Goal: Task Accomplishment & Management: Manage account settings

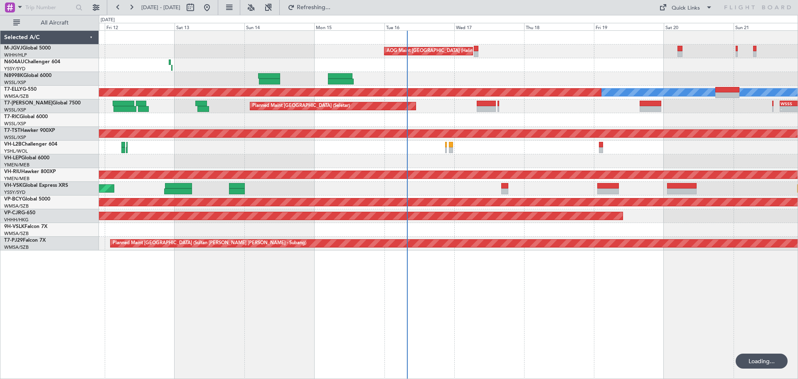
click at [421, 299] on div "AOG Maint [GEOGRAPHIC_DATA] (Halim Intl) Planned Maint [GEOGRAPHIC_DATA] (Selet…" at bounding box center [448, 204] width 699 height 348
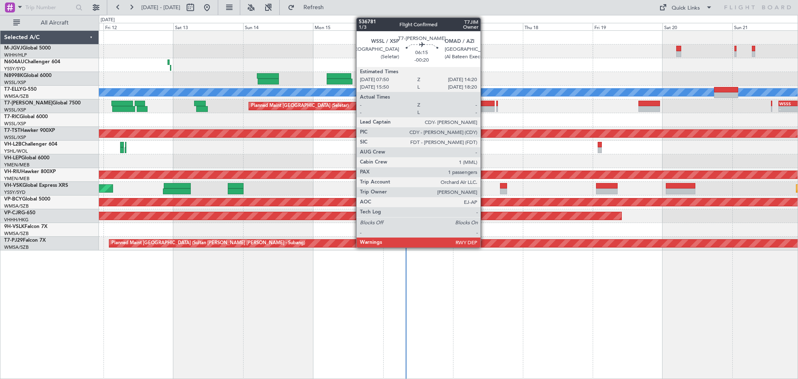
click at [484, 106] on div at bounding box center [485, 109] width 19 height 6
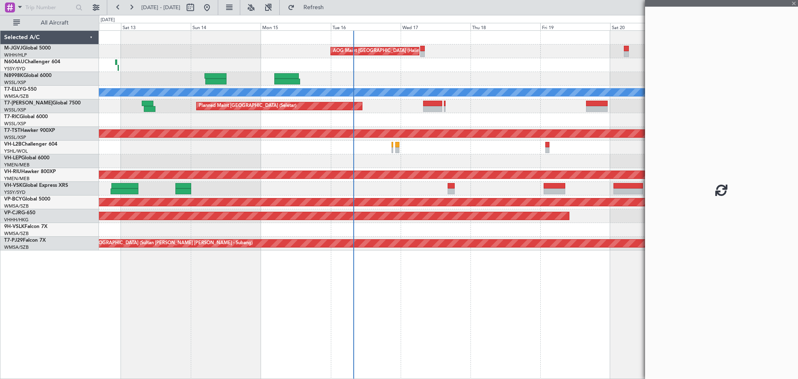
click at [518, 122] on div at bounding box center [448, 120] width 699 height 14
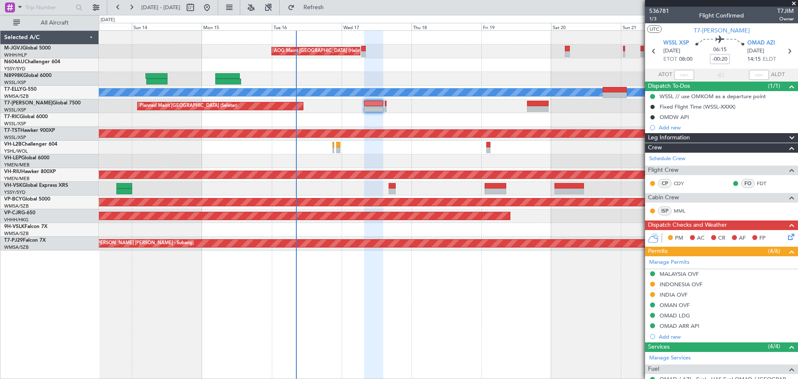
click at [345, 125] on div at bounding box center [448, 120] width 699 height 14
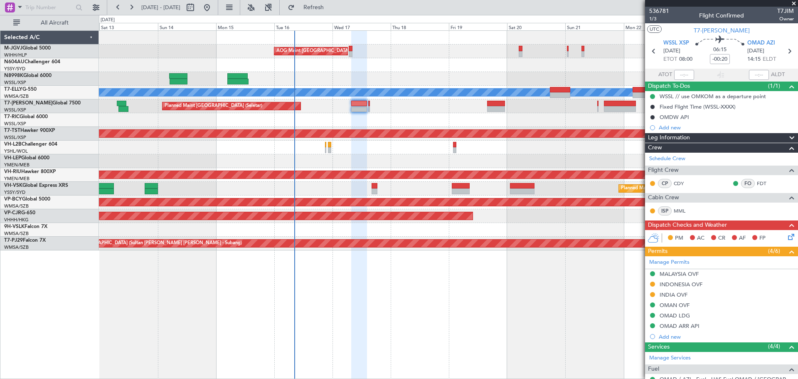
click at [416, 291] on div "AOG Maint [GEOGRAPHIC_DATA] (Halim Intl) Planned Maint [GEOGRAPHIC_DATA] (Selet…" at bounding box center [448, 204] width 699 height 348
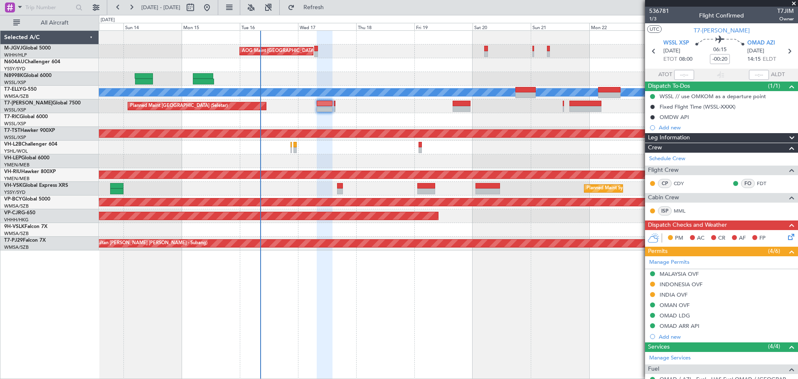
click at [363, 157] on div at bounding box center [448, 161] width 699 height 14
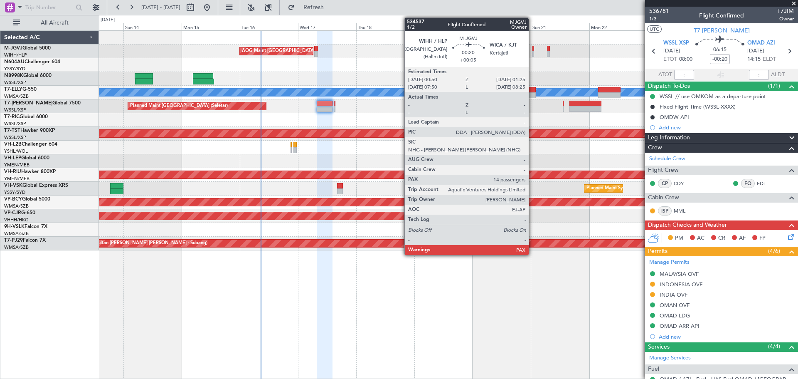
click at [533, 49] on div at bounding box center [534, 49] width 2 height 6
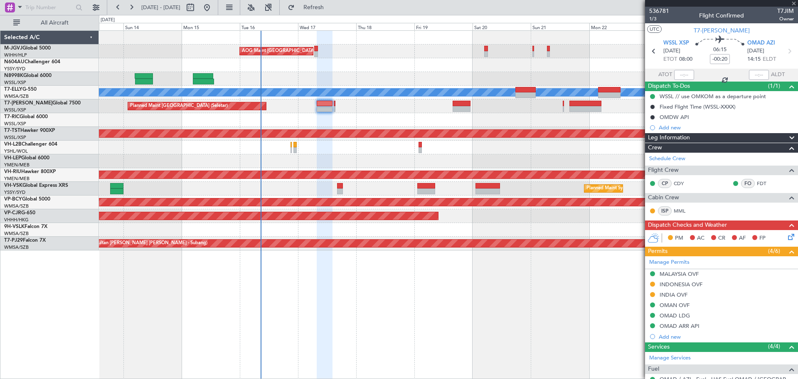
type input "+00:05"
type input "14"
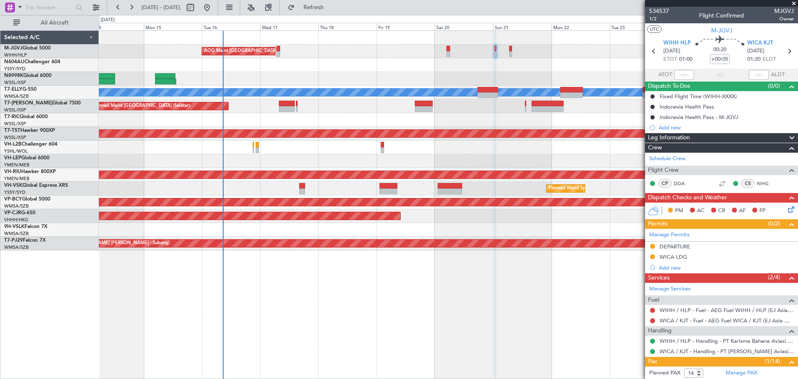
click at [400, 77] on div "Planned Maint [GEOGRAPHIC_DATA] (Seletar)" at bounding box center [448, 79] width 699 height 14
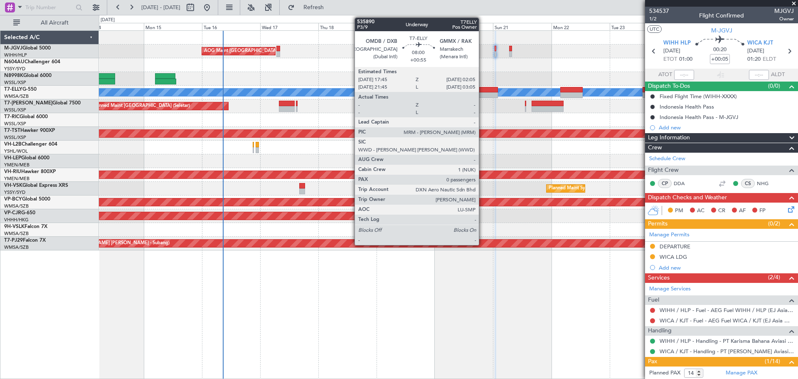
click at [483, 91] on div at bounding box center [488, 90] width 20 height 6
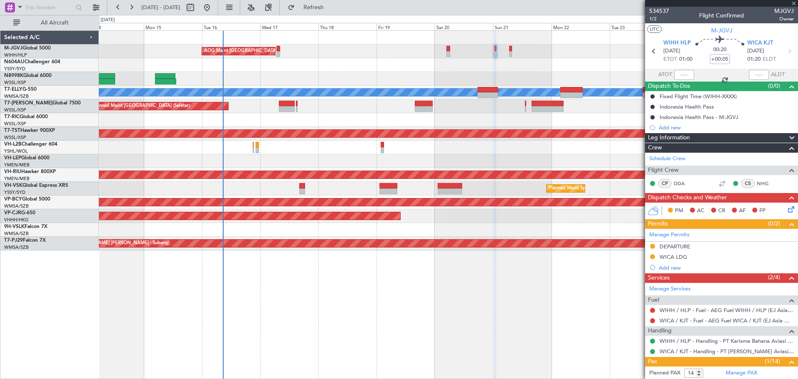
type input "+00:55"
type input "0"
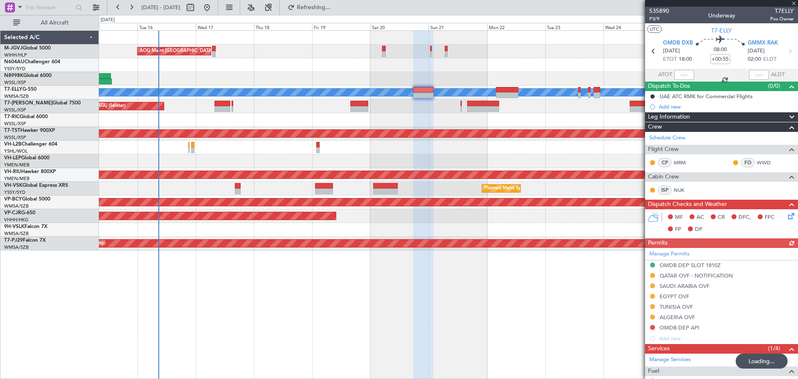
click at [388, 125] on div at bounding box center [448, 120] width 699 height 14
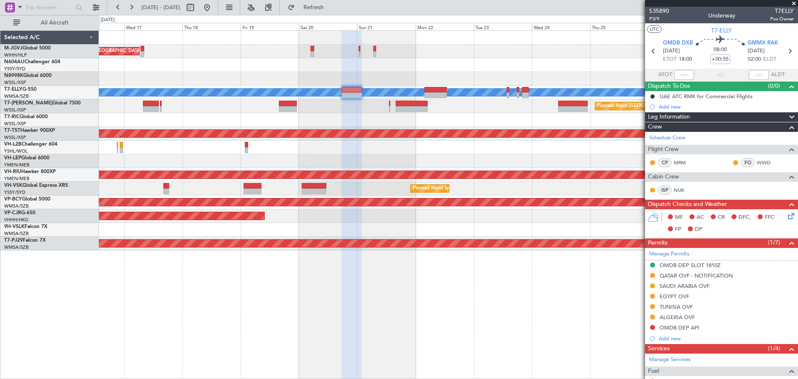
click at [488, 118] on div at bounding box center [448, 120] width 699 height 14
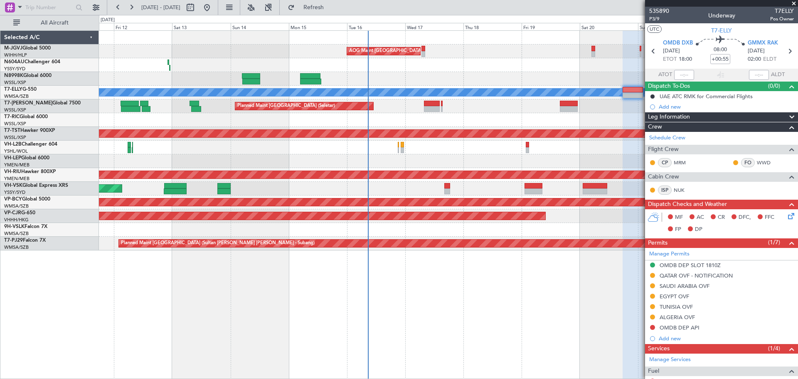
click at [464, 185] on div "Planned Maint Sydney ([PERSON_NAME] Intl) Unplanned Maint Sydney ([PERSON_NAME]…" at bounding box center [448, 189] width 699 height 14
click at [97, 9] on button at bounding box center [95, 7] width 13 height 13
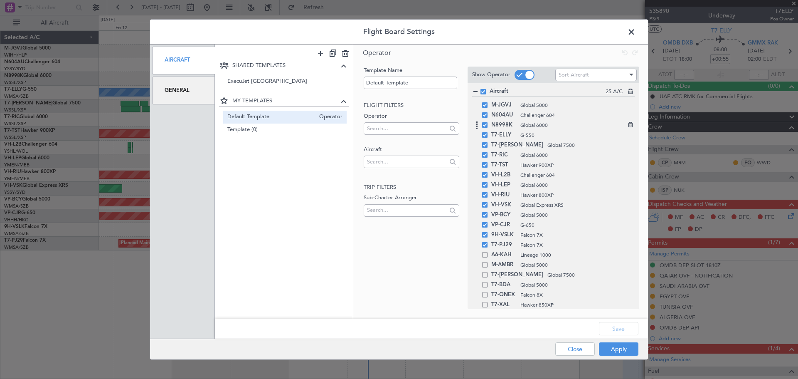
click at [484, 123] on span at bounding box center [484, 124] width 5 height 5
click at [488, 122] on input "checkbox" at bounding box center [488, 122] width 0 height 0
click at [485, 154] on span at bounding box center [484, 154] width 5 height 5
click at [488, 152] on input "checkbox" at bounding box center [488, 152] width 0 height 0
click at [484, 163] on span at bounding box center [484, 164] width 5 height 5
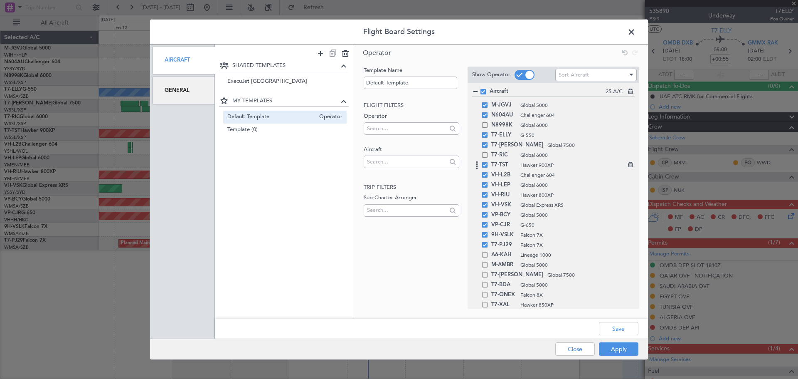
click at [488, 162] on input "checkbox" at bounding box center [488, 162] width 0 height 0
click at [484, 172] on span at bounding box center [484, 174] width 5 height 5
click at [488, 172] on input "checkbox" at bounding box center [488, 172] width 0 height 0
click at [485, 184] on span at bounding box center [484, 184] width 5 height 5
click at [488, 182] on input "checkbox" at bounding box center [488, 182] width 0 height 0
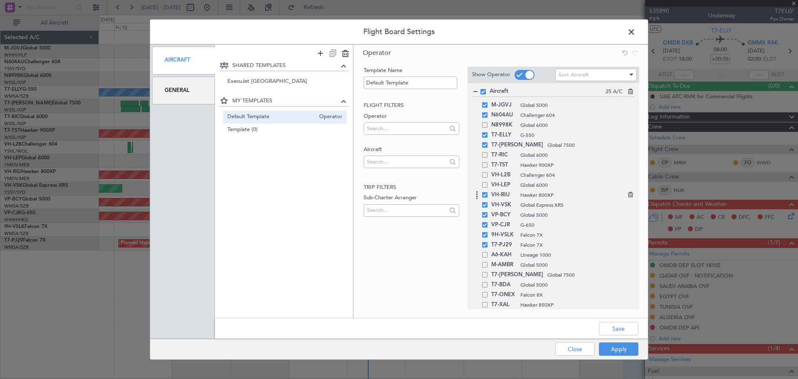
click at [485, 193] on span at bounding box center [484, 194] width 5 height 5
click at [488, 192] on input "checkbox" at bounding box center [488, 192] width 0 height 0
click at [484, 214] on span at bounding box center [484, 214] width 5 height 5
click at [488, 212] on input "checkbox" at bounding box center [488, 212] width 0 height 0
drag, startPoint x: 497, startPoint y: 236, endPoint x: 499, endPoint y: 223, distance: 13.0
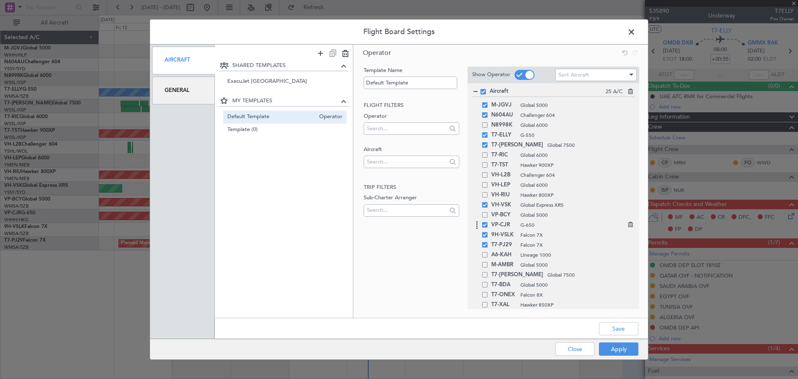
click at [482, 222] on span at bounding box center [484, 224] width 5 height 5
click at [488, 222] on input "checkbox" at bounding box center [488, 222] width 0 height 0
click at [484, 233] on span at bounding box center [484, 234] width 5 height 5
click at [488, 232] on input "checkbox" at bounding box center [488, 232] width 0 height 0
click at [486, 244] on span at bounding box center [484, 244] width 5 height 5
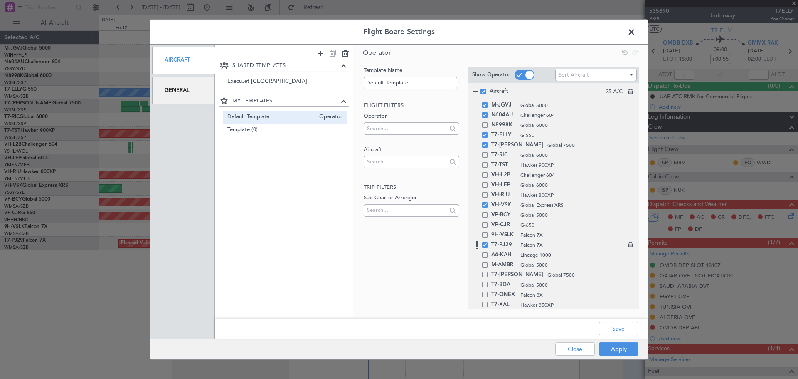
click at [488, 242] on input "checkbox" at bounding box center [488, 242] width 0 height 0
click at [486, 226] on span at bounding box center [484, 224] width 5 height 5
click at [488, 222] on input "checkbox" at bounding box center [488, 222] width 0 height 0
click at [607, 325] on button "Save" at bounding box center [618, 328] width 39 height 13
click at [616, 347] on button "Apply" at bounding box center [618, 348] width 39 height 13
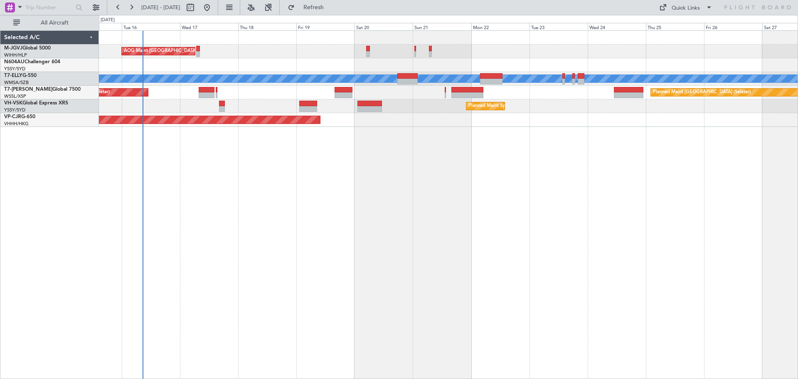
click at [398, 190] on div "AOG Maint [GEOGRAPHIC_DATA] (Halim Intl) Planned Maint [GEOGRAPHIC_DATA] ([GEOG…" at bounding box center [448, 204] width 699 height 348
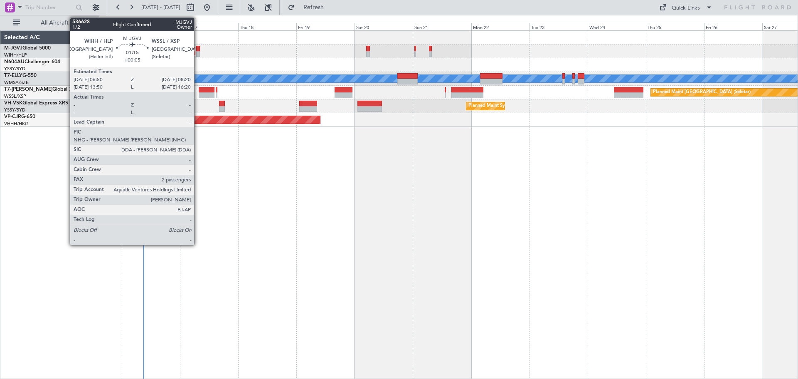
click at [198, 52] on div at bounding box center [198, 54] width 4 height 6
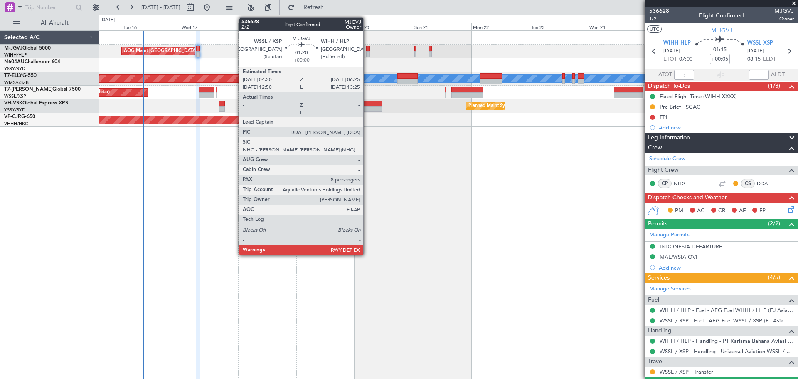
click at [367, 51] on div at bounding box center [368, 49] width 4 height 6
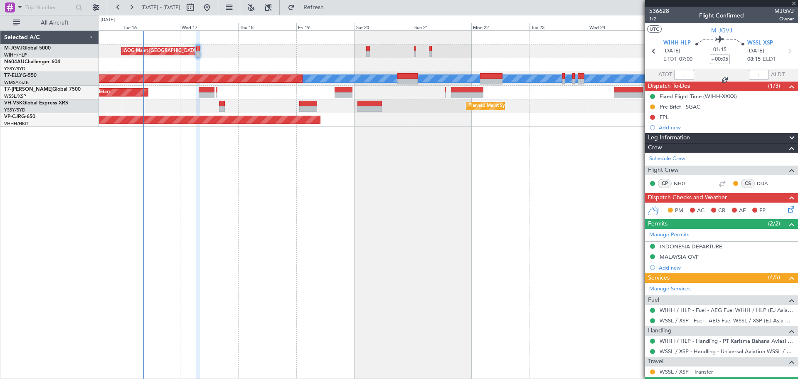
type input "8"
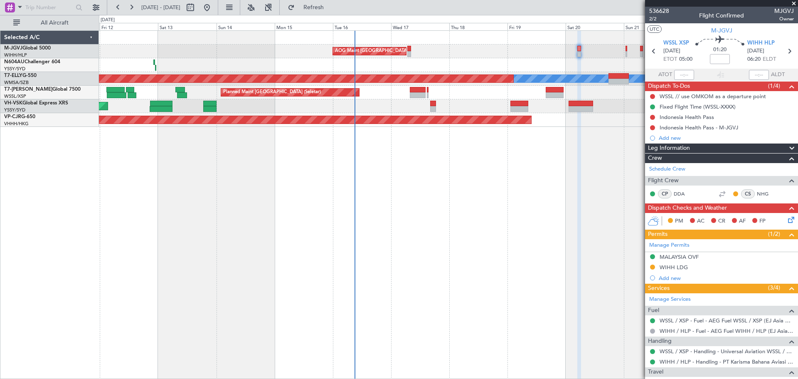
click at [400, 239] on div "AOG Maint [GEOGRAPHIC_DATA] (Halim Intl) [PERSON_NAME] Planned Maint [GEOGRAPHI…" at bounding box center [448, 204] width 699 height 348
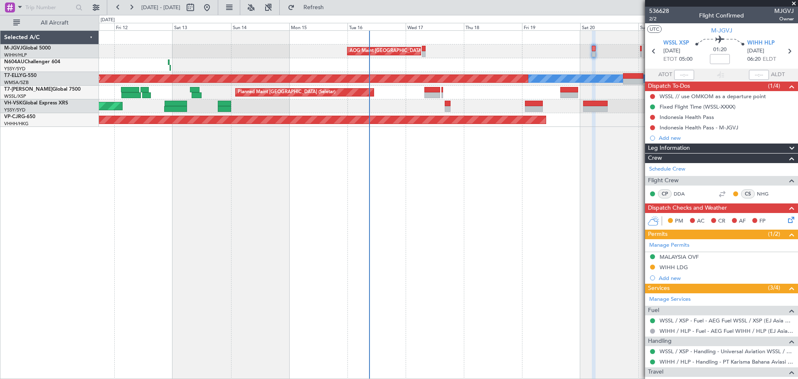
click at [353, 183] on div "AOG Maint [GEOGRAPHIC_DATA] (Halim Intl) [PERSON_NAME] Planned Maint [GEOGRAPHI…" at bounding box center [448, 204] width 699 height 348
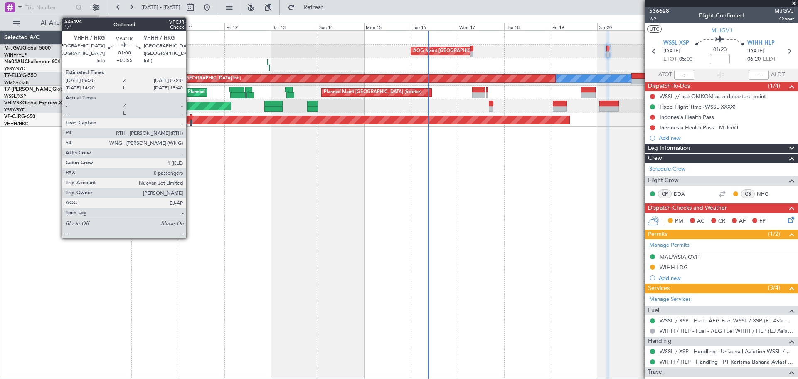
click at [190, 120] on div at bounding box center [191, 123] width 3 height 6
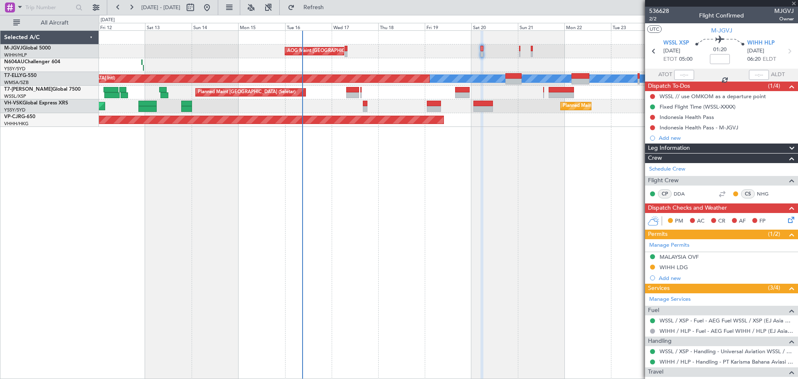
click at [389, 197] on div "AOG Maint [GEOGRAPHIC_DATA] (Halim Intl) [PERSON_NAME] Planned Maint [GEOGRAPHI…" at bounding box center [448, 204] width 699 height 348
type input "+00:55"
type input "0"
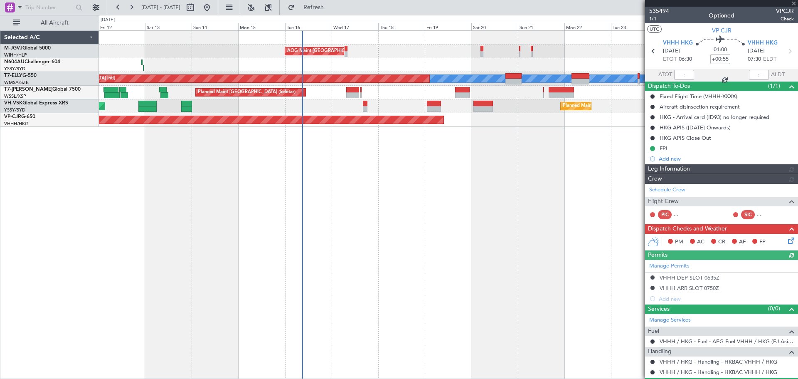
type input "[PERSON_NAME] (KYA)"
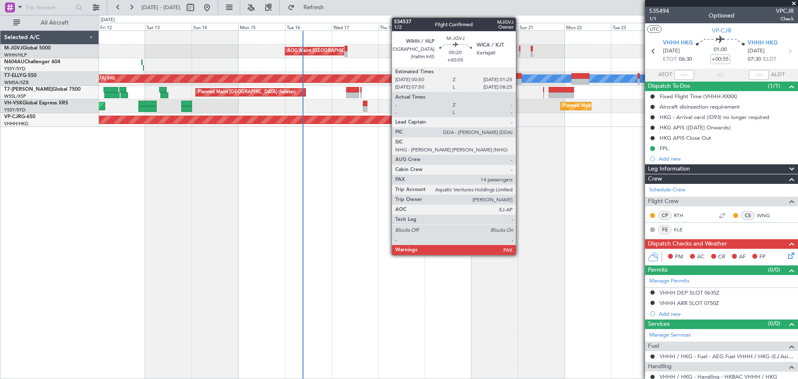
click at [520, 48] on div at bounding box center [519, 49] width 1 height 6
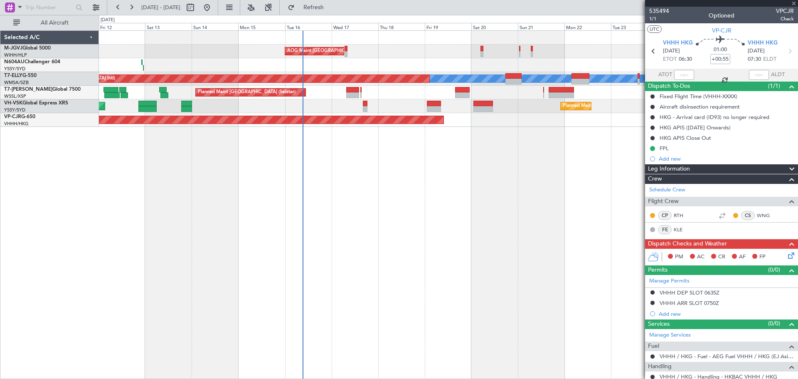
type input "+00:05"
type input "14"
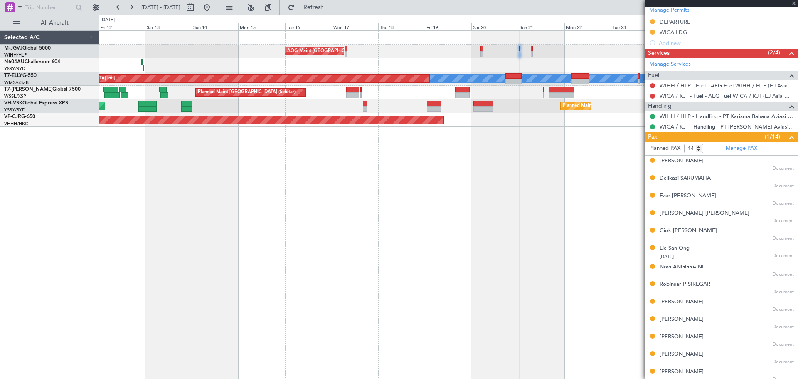
scroll to position [248, 0]
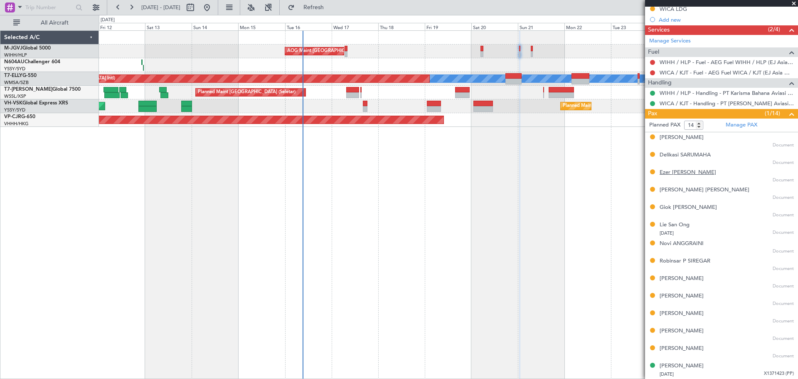
click at [701, 172] on div "Ezer [PERSON_NAME]" at bounding box center [688, 172] width 57 height 8
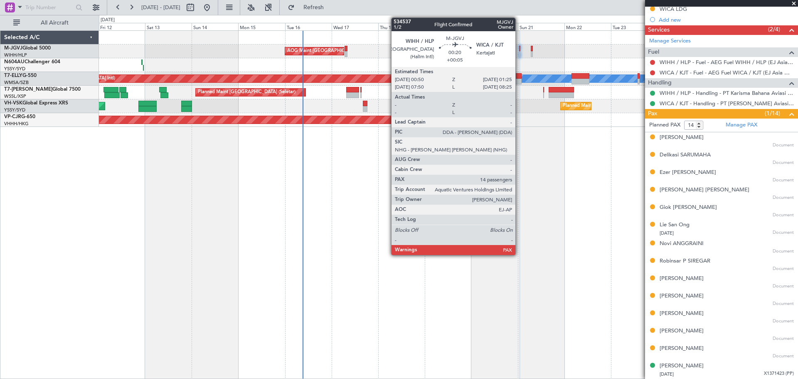
click at [519, 53] on div at bounding box center [519, 54] width 1 height 6
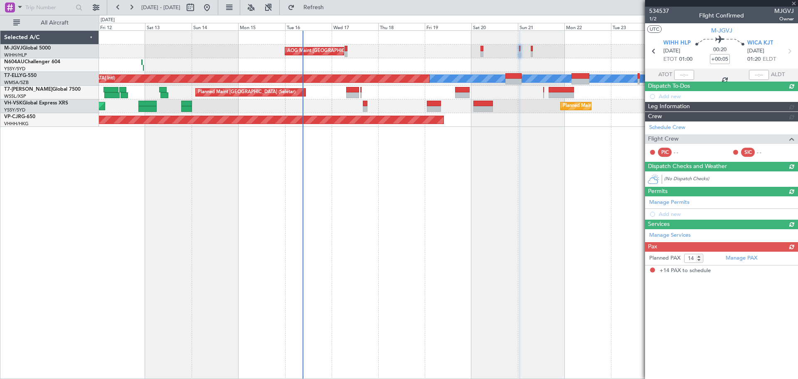
scroll to position [0, 0]
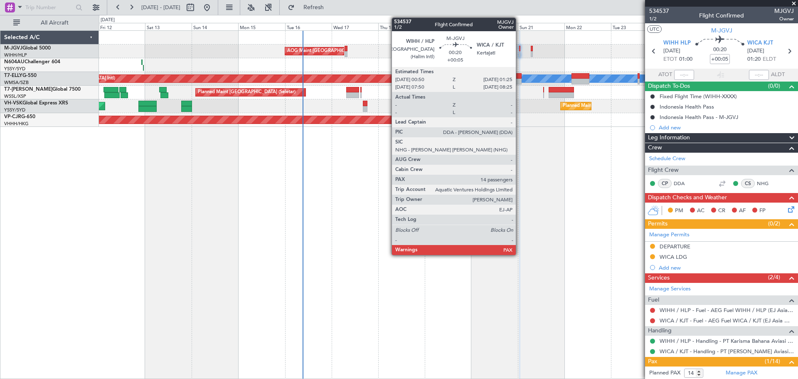
click at [520, 50] on div at bounding box center [519, 49] width 1 height 6
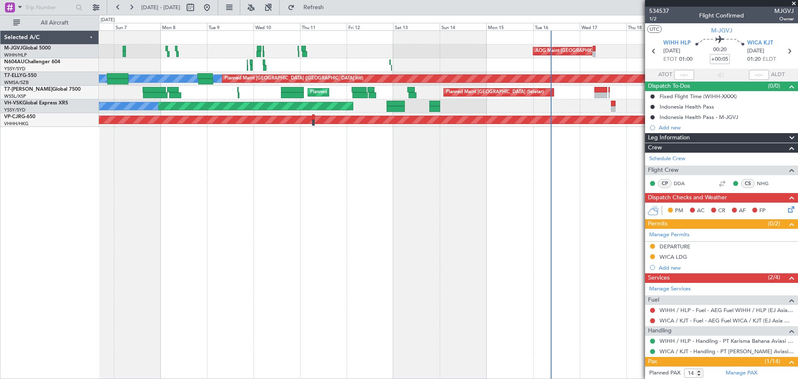
click at [426, 163] on div "AOG Maint [GEOGRAPHIC_DATA] (Halim Intl) Planned Maint [GEOGRAPHIC_DATA] (Selet…" at bounding box center [448, 204] width 699 height 348
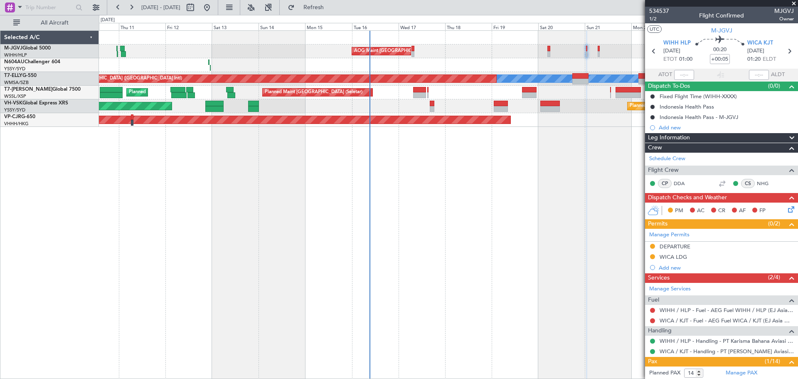
click at [397, 188] on div "AOG Maint [GEOGRAPHIC_DATA] (Halim Intl) [PERSON_NAME] Planned Maint [GEOGRAPHI…" at bounding box center [448, 204] width 699 height 348
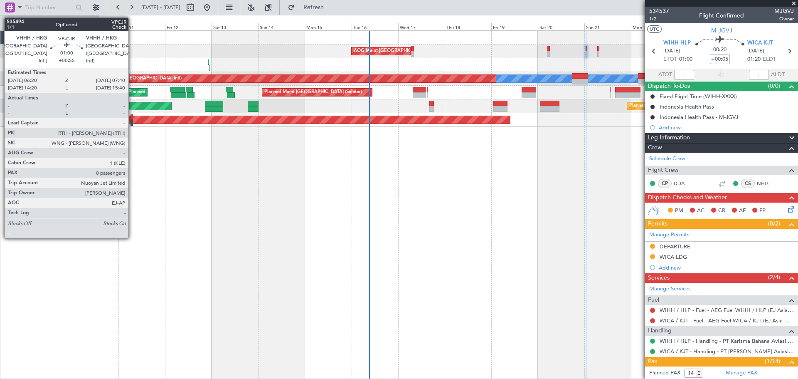
click at [132, 119] on div at bounding box center [132, 117] width 3 height 6
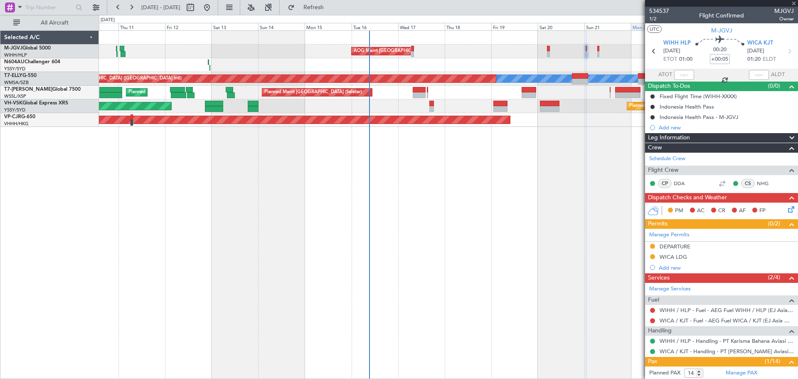
type input "+00:55"
type input "0"
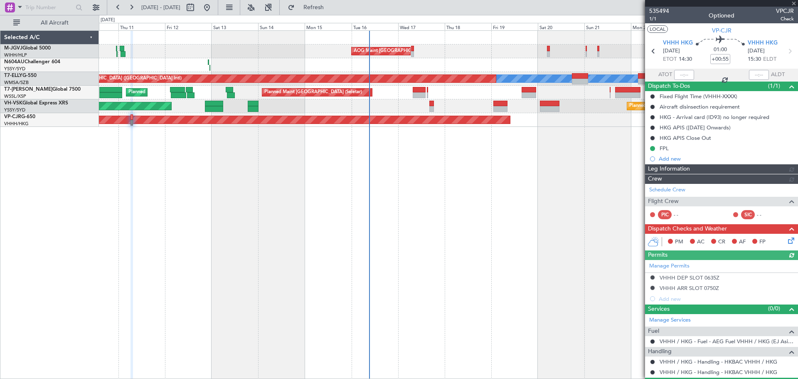
type input "[PERSON_NAME] (KYA)"
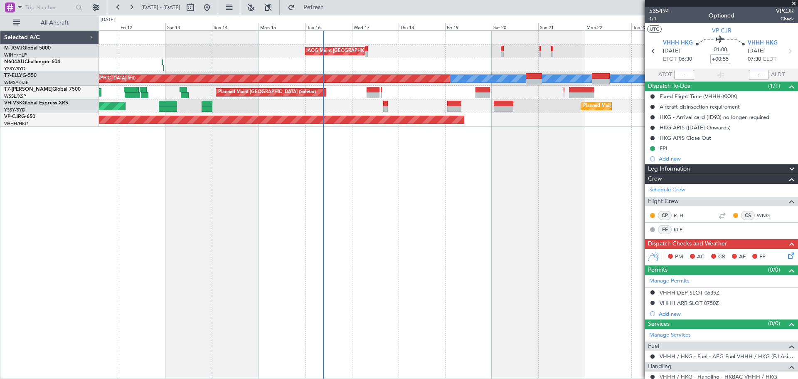
click at [503, 153] on div "AOG Maint [GEOGRAPHIC_DATA] (Halim Intl) [PERSON_NAME] Planned Maint [GEOGRAPHI…" at bounding box center [448, 204] width 699 height 348
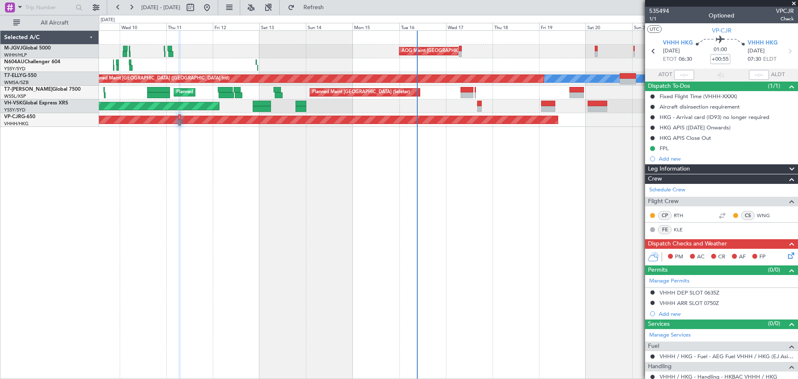
click at [387, 180] on div "AOG Maint [GEOGRAPHIC_DATA] (Halim Intl) [PERSON_NAME] Planned Maint [GEOGRAPHI…" at bounding box center [448, 204] width 699 height 348
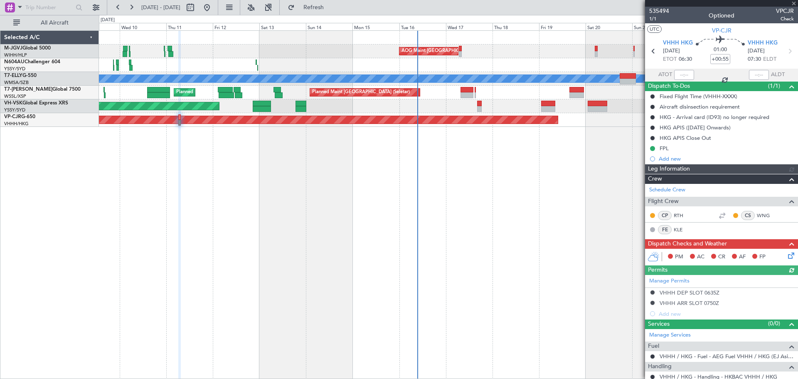
type input "[PERSON_NAME] (KYA)"
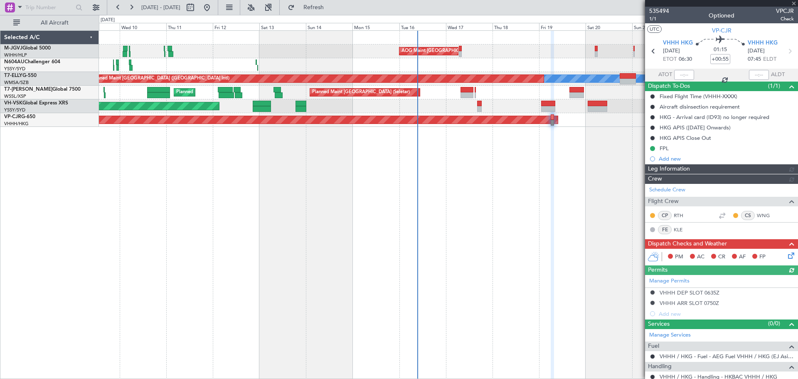
type input "[PERSON_NAME] (KYA)"
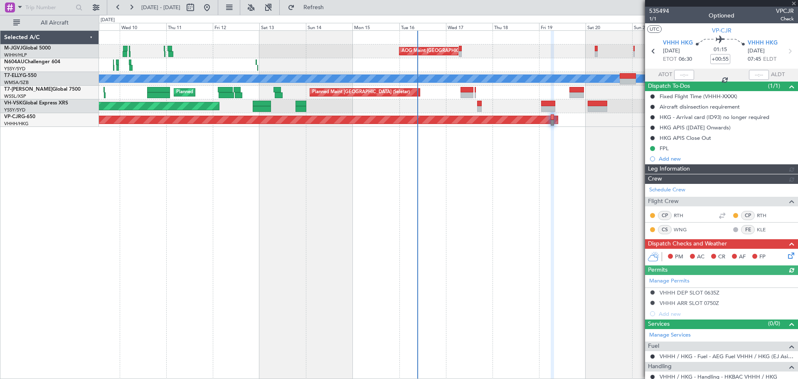
type input "[PERSON_NAME] (KYA)"
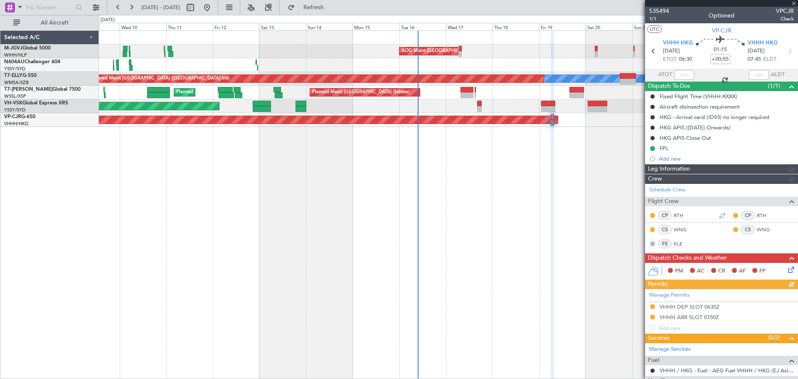
type input "[PERSON_NAME] (KYA)"
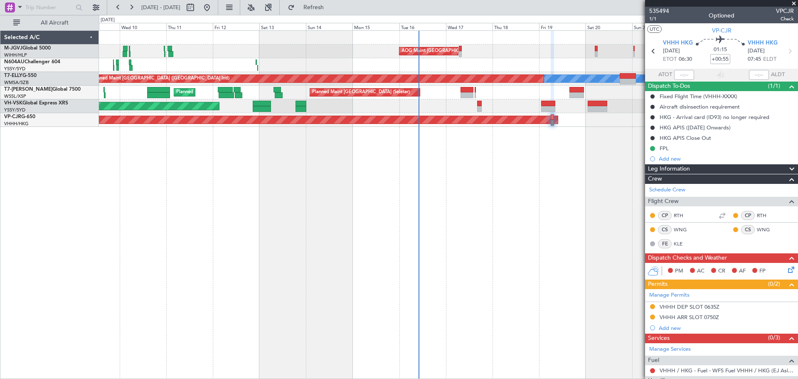
type input "[PERSON_NAME] (KYA)"
